Goal: Check status: Check status

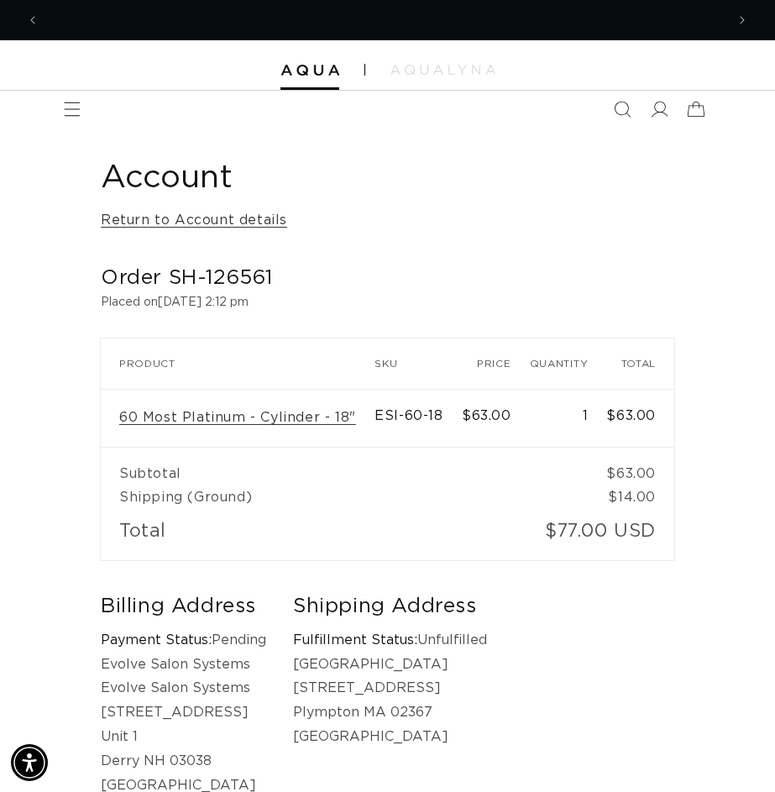
scroll to position [0, 1372]
